Goal: Obtain resource: Download file/media

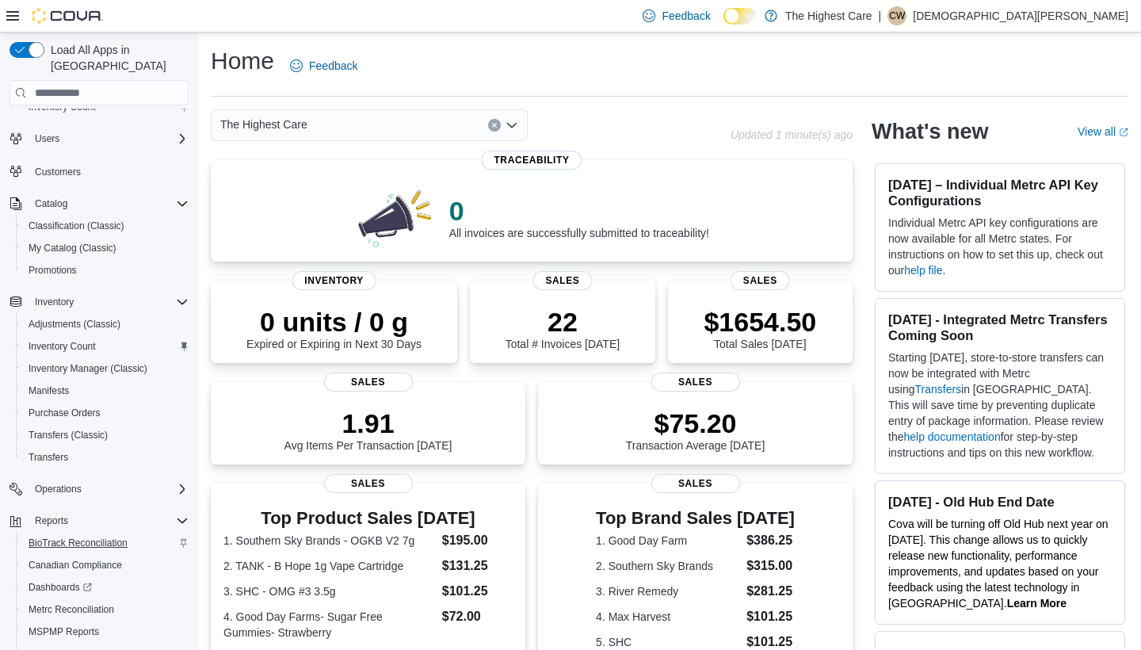
scroll to position [43, 0]
click at [67, 625] on span "MSPMP Reports" at bounding box center [64, 631] width 71 height 13
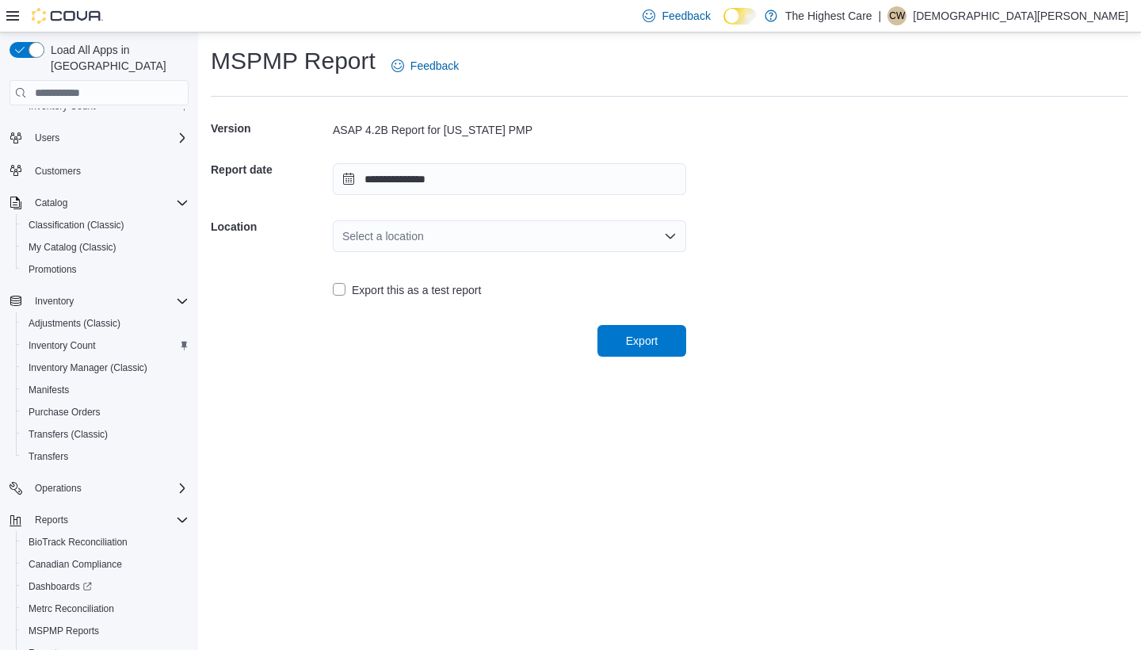
click at [399, 235] on div "Select a location" at bounding box center [510, 236] width 354 height 32
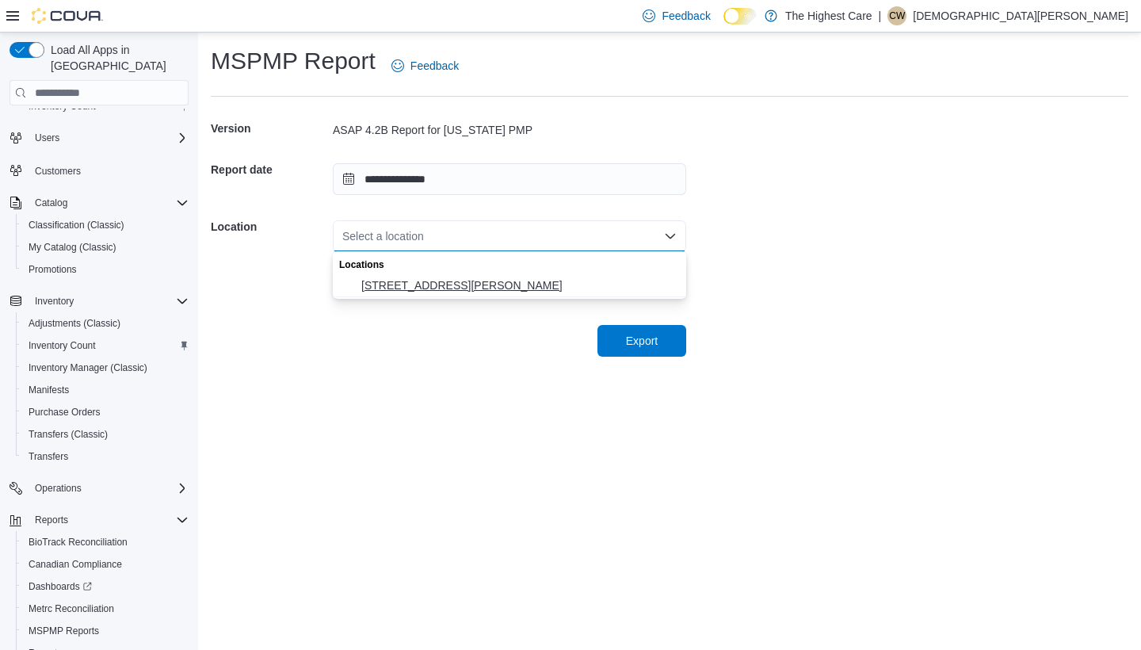
click at [402, 283] on span "2 SGT Prentiss Drive" at bounding box center [518, 285] width 315 height 16
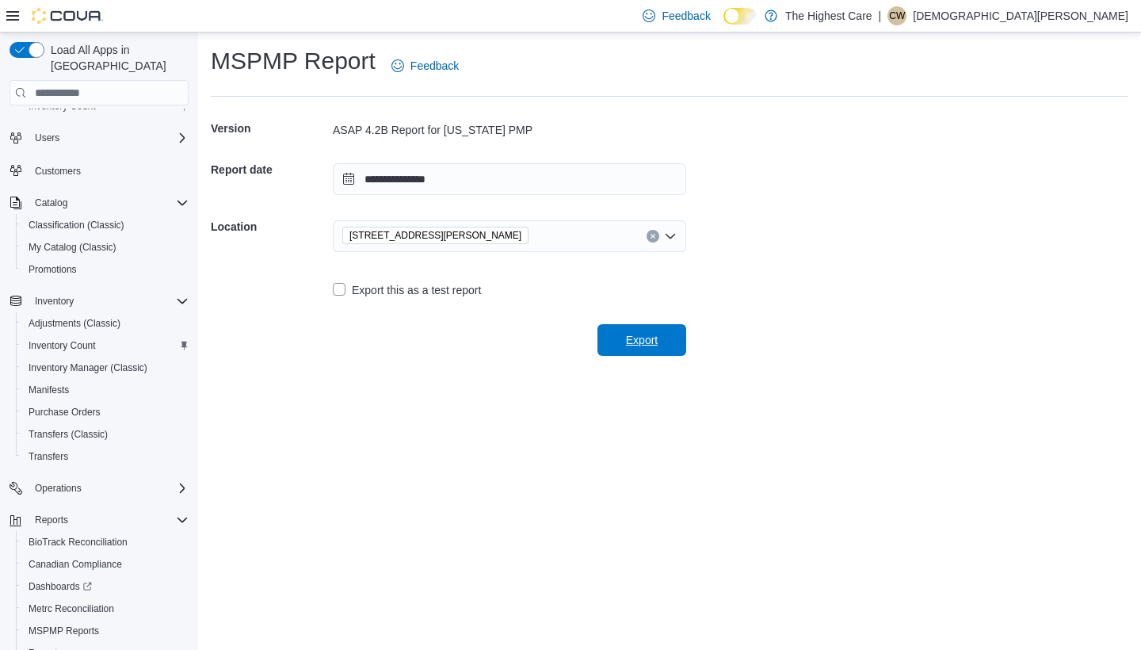
click at [621, 332] on span "Export" at bounding box center [642, 340] width 70 height 32
